Goal: Navigation & Orientation: Find specific page/section

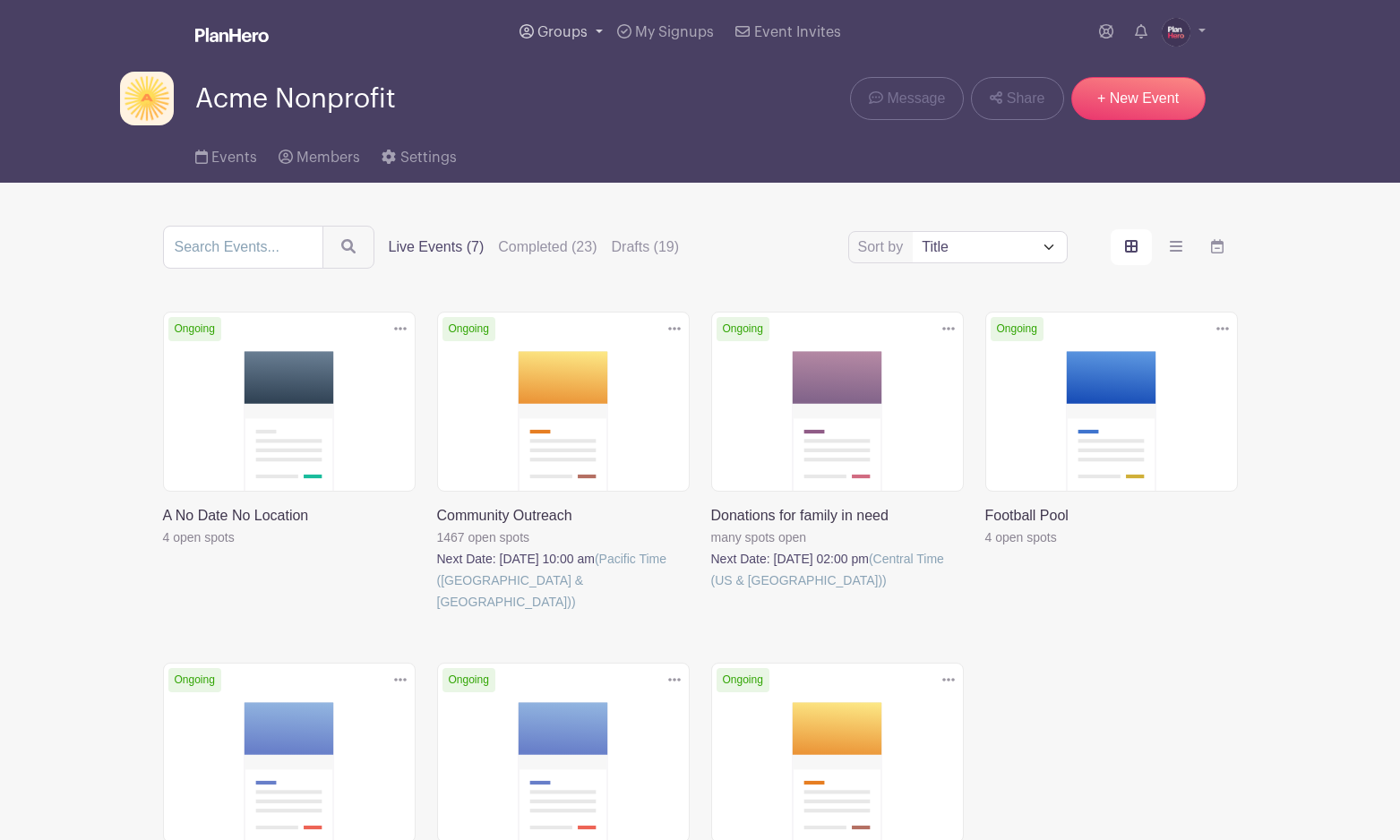
click at [564, 28] on span "Groups" at bounding box center [562, 32] width 51 height 14
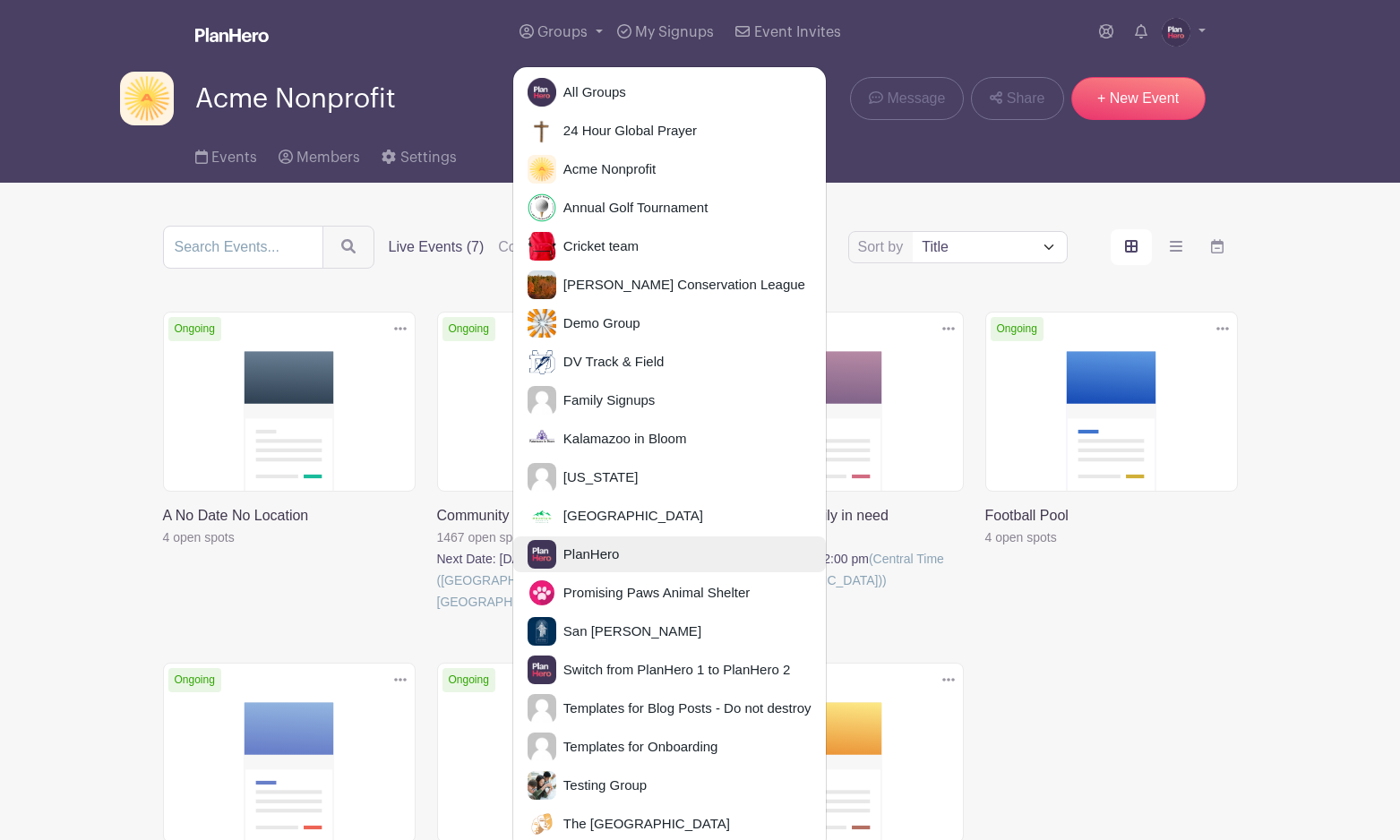
click at [574, 557] on span "PlanHero" at bounding box center [588, 555] width 63 height 21
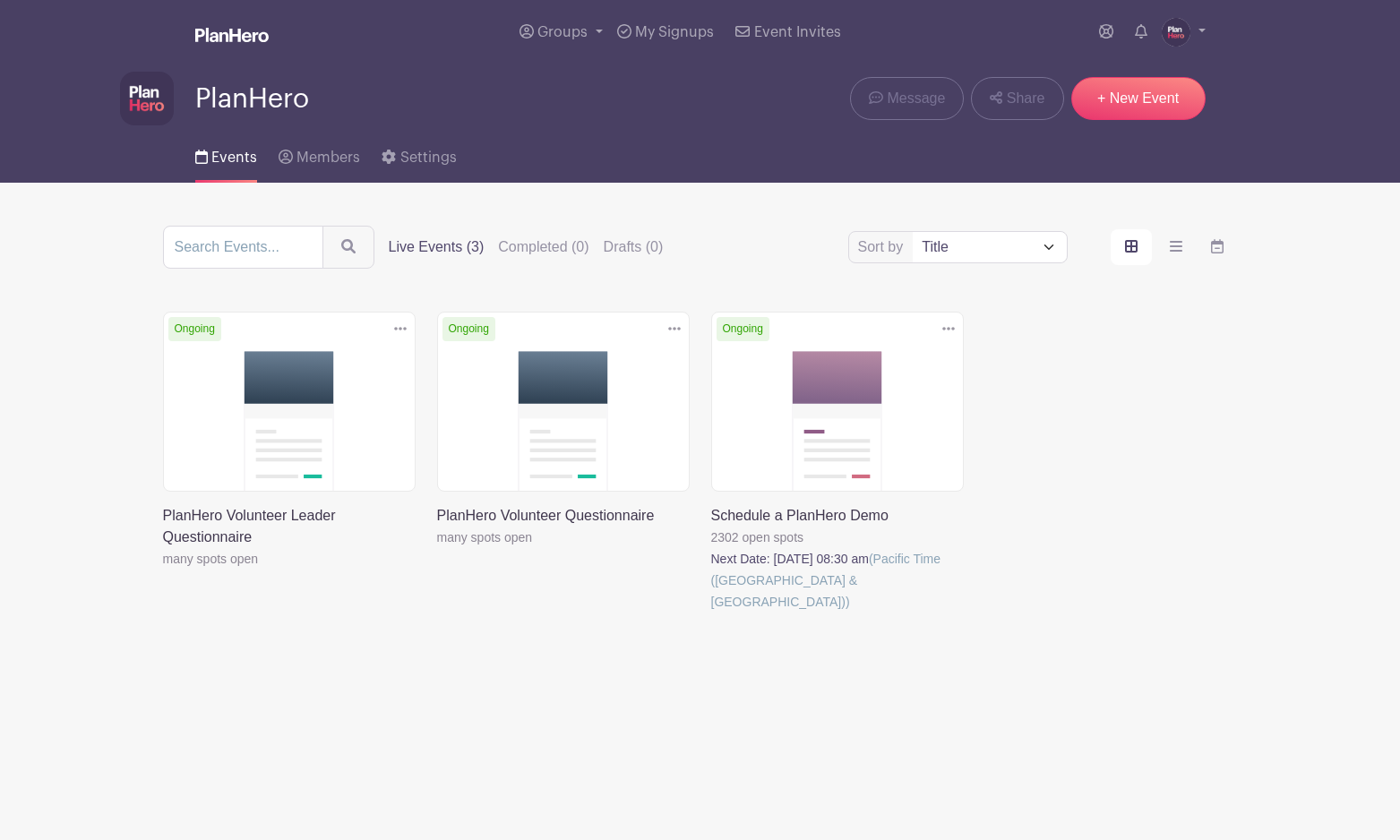
click at [711, 612] on link at bounding box center [711, 612] width 0 height 0
